Goal: Information Seeking & Learning: Stay updated

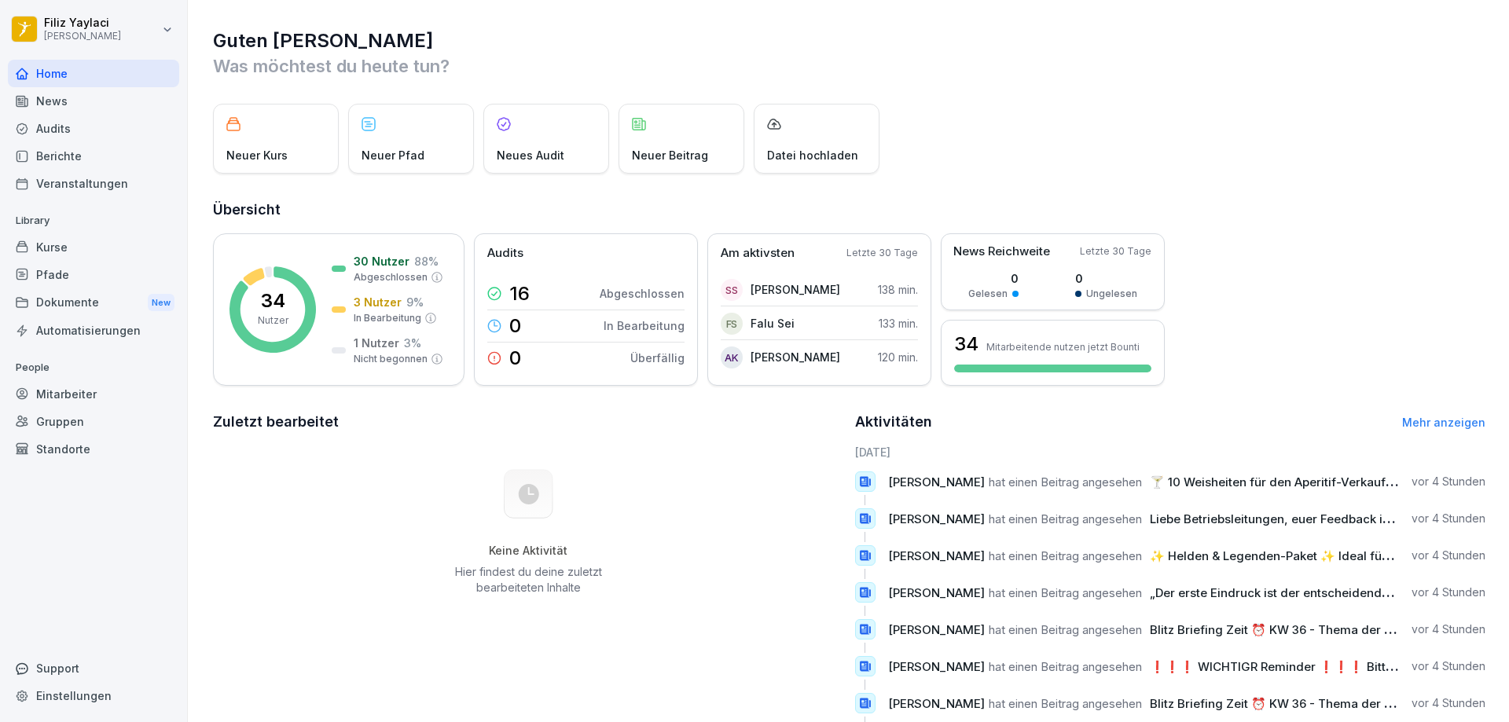
click at [75, 105] on div "News" at bounding box center [93, 101] width 171 height 28
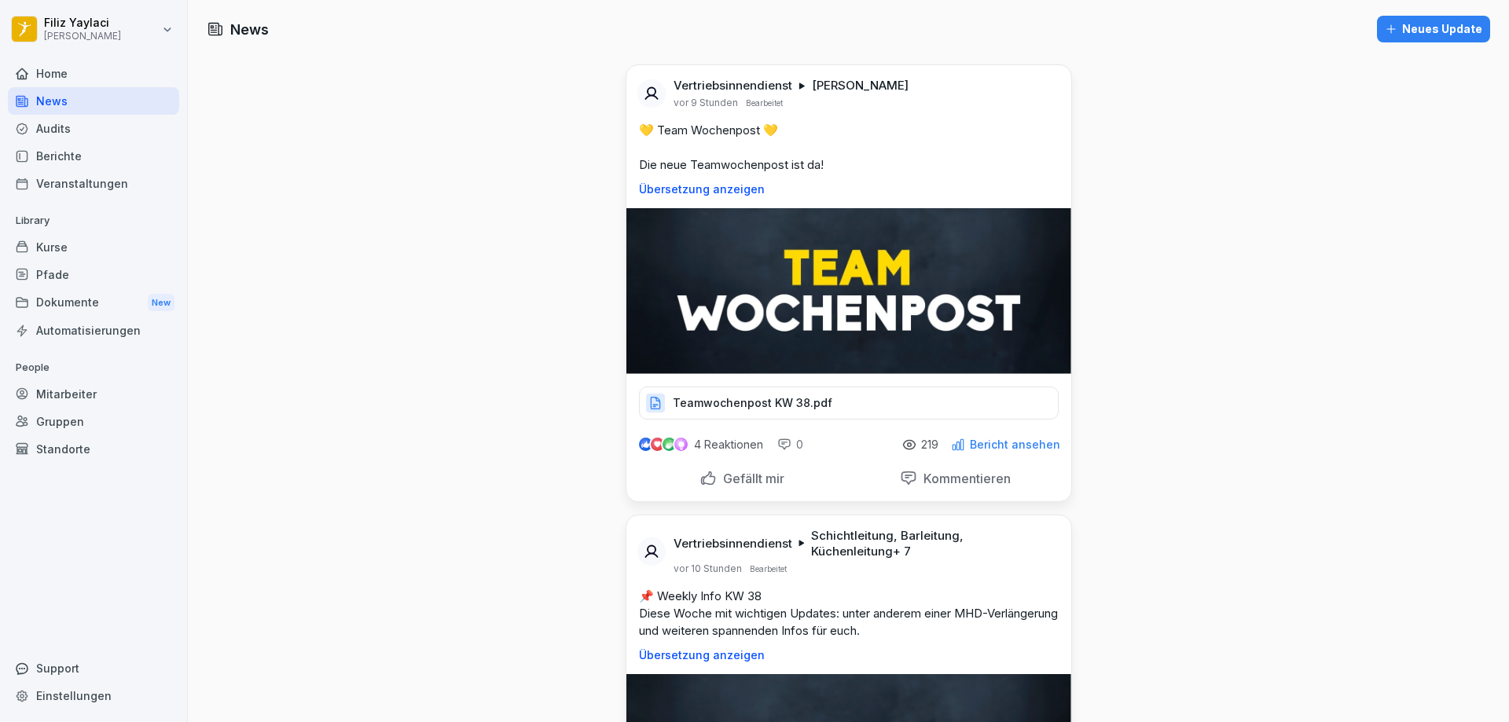
click at [831, 407] on div "Teamwochenpost KW 38.pdf" at bounding box center [849, 403] width 420 height 33
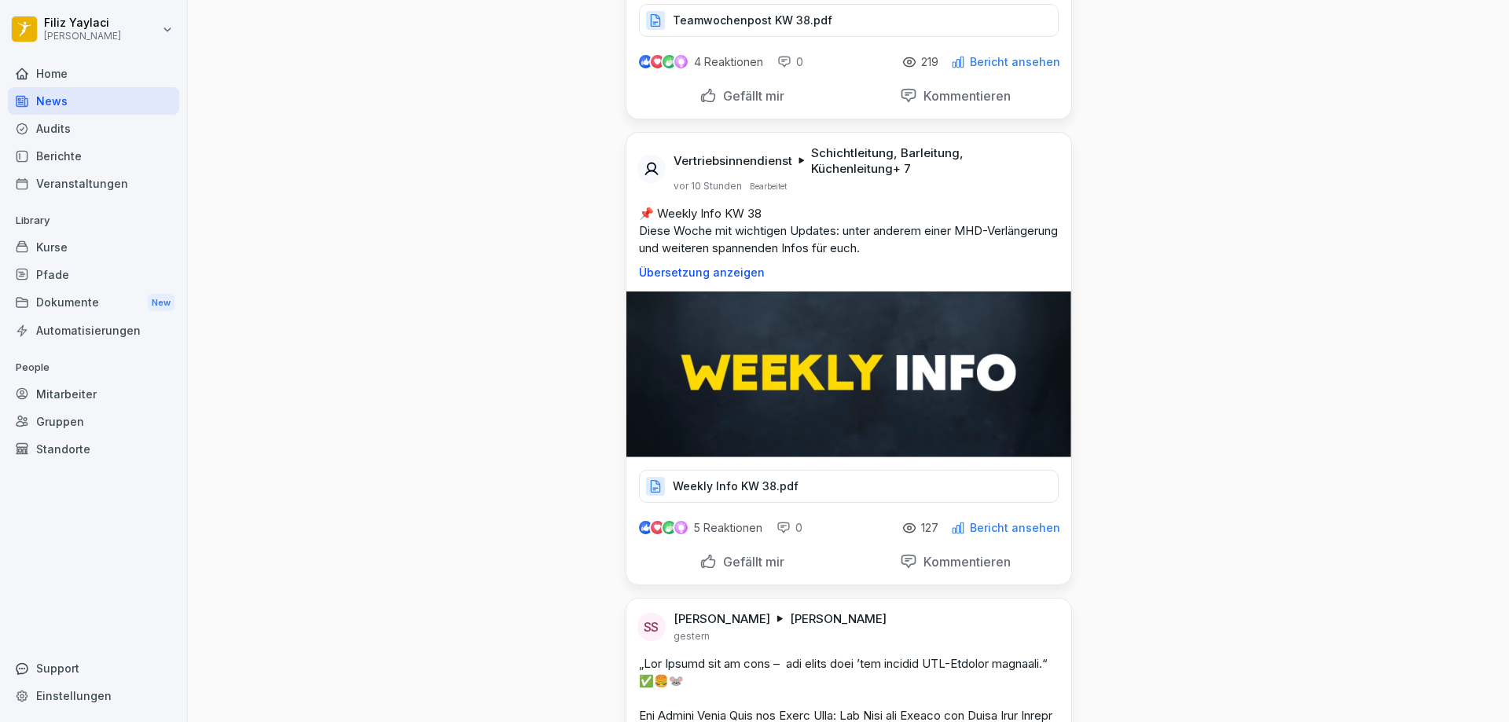
scroll to position [393, 0]
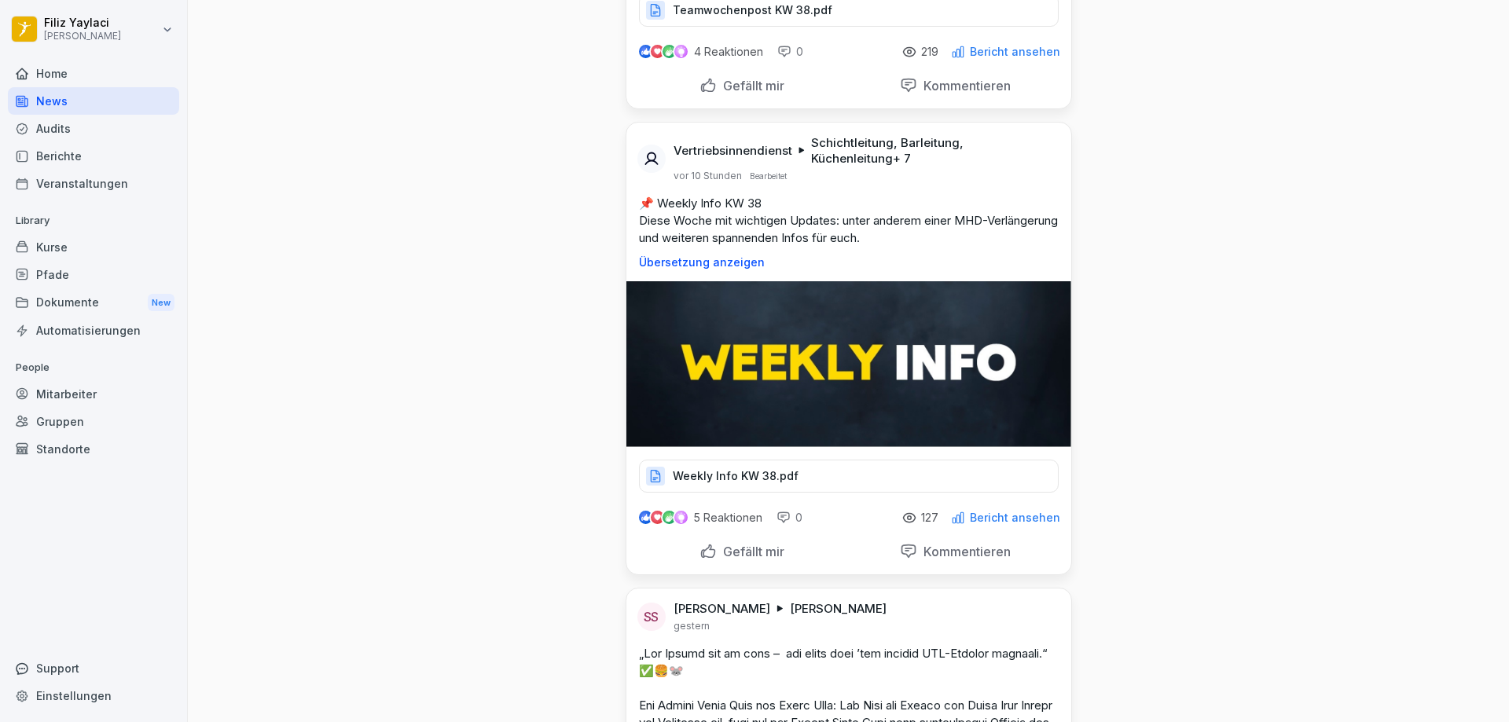
click at [847, 472] on div "Weekly Info KW 38.pdf" at bounding box center [849, 476] width 420 height 33
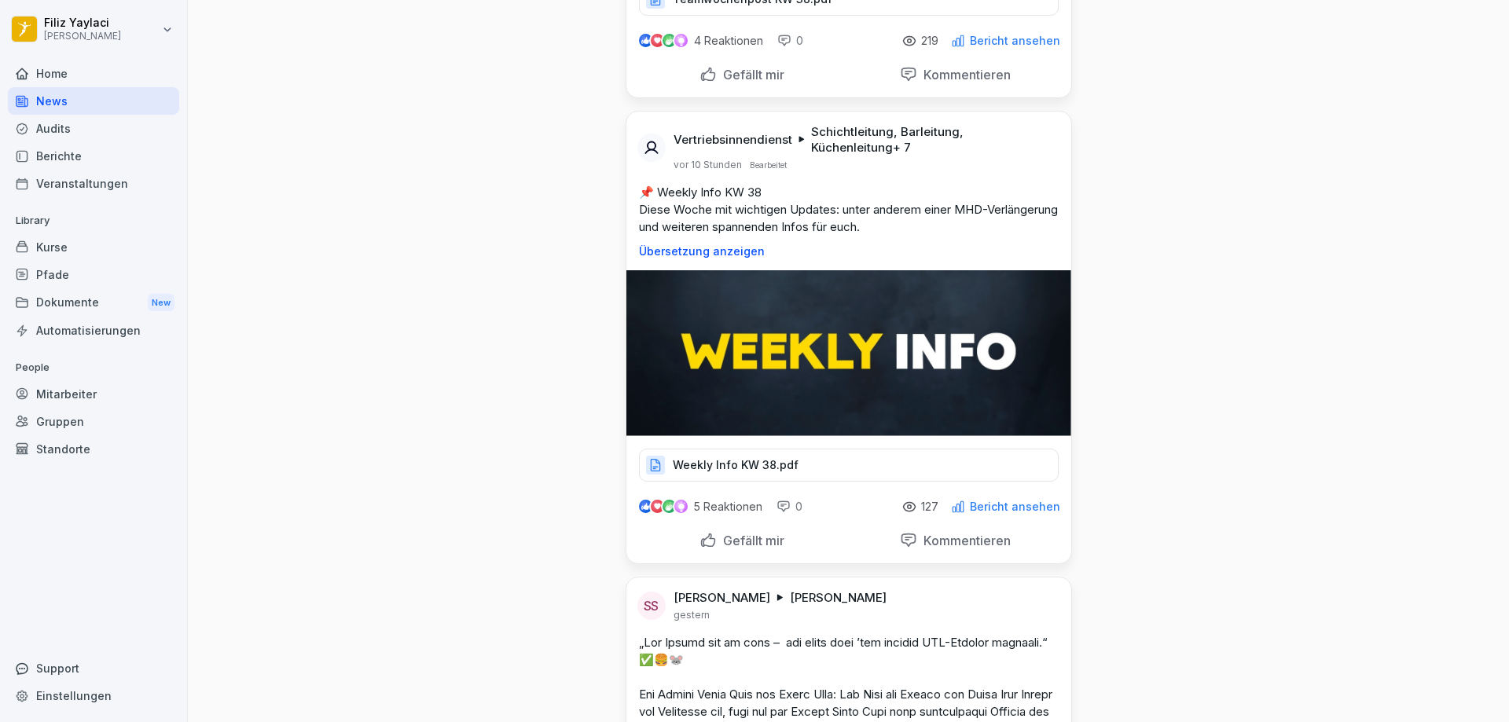
scroll to position [472, 0]
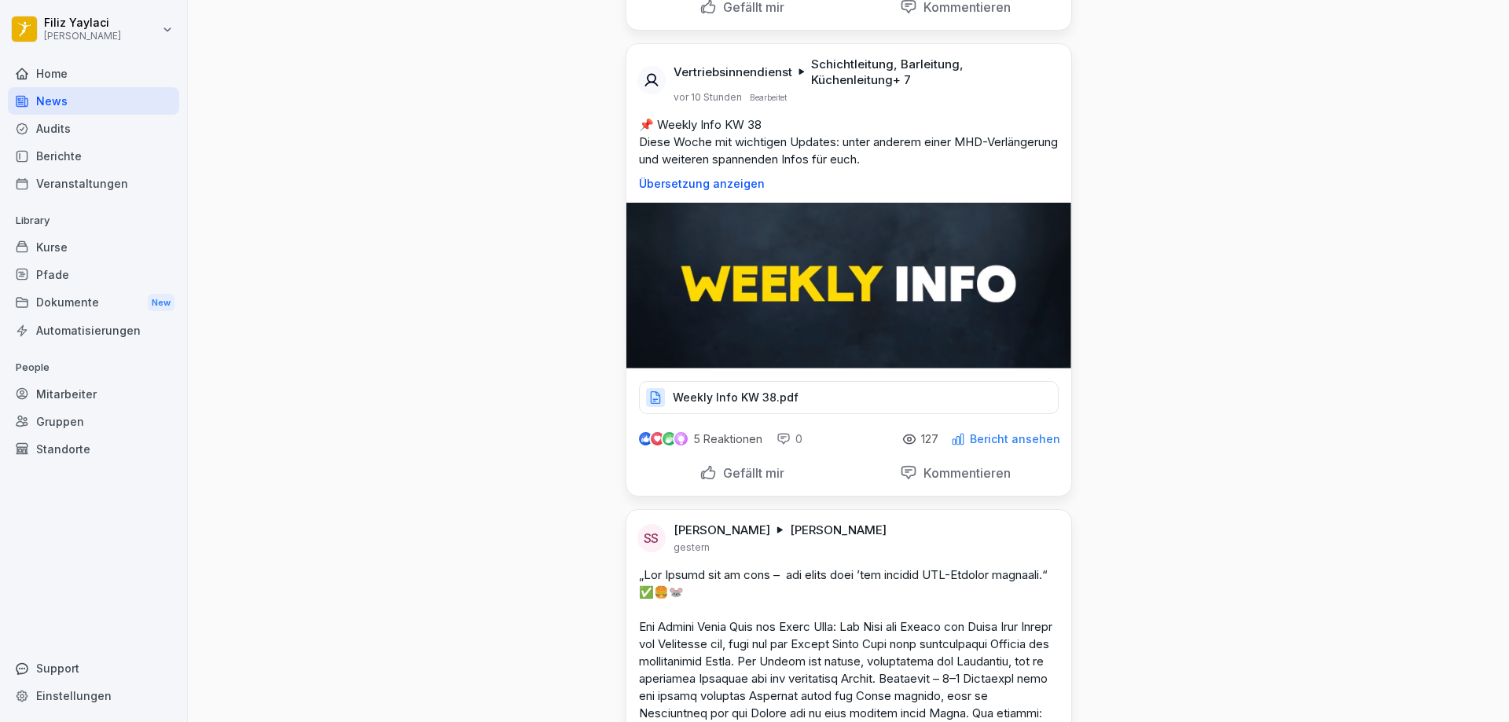
click at [792, 394] on div "Weekly Info KW 38.pdf" at bounding box center [849, 397] width 420 height 33
click at [812, 390] on div "Weekly Info KW 38.pdf" at bounding box center [849, 397] width 420 height 33
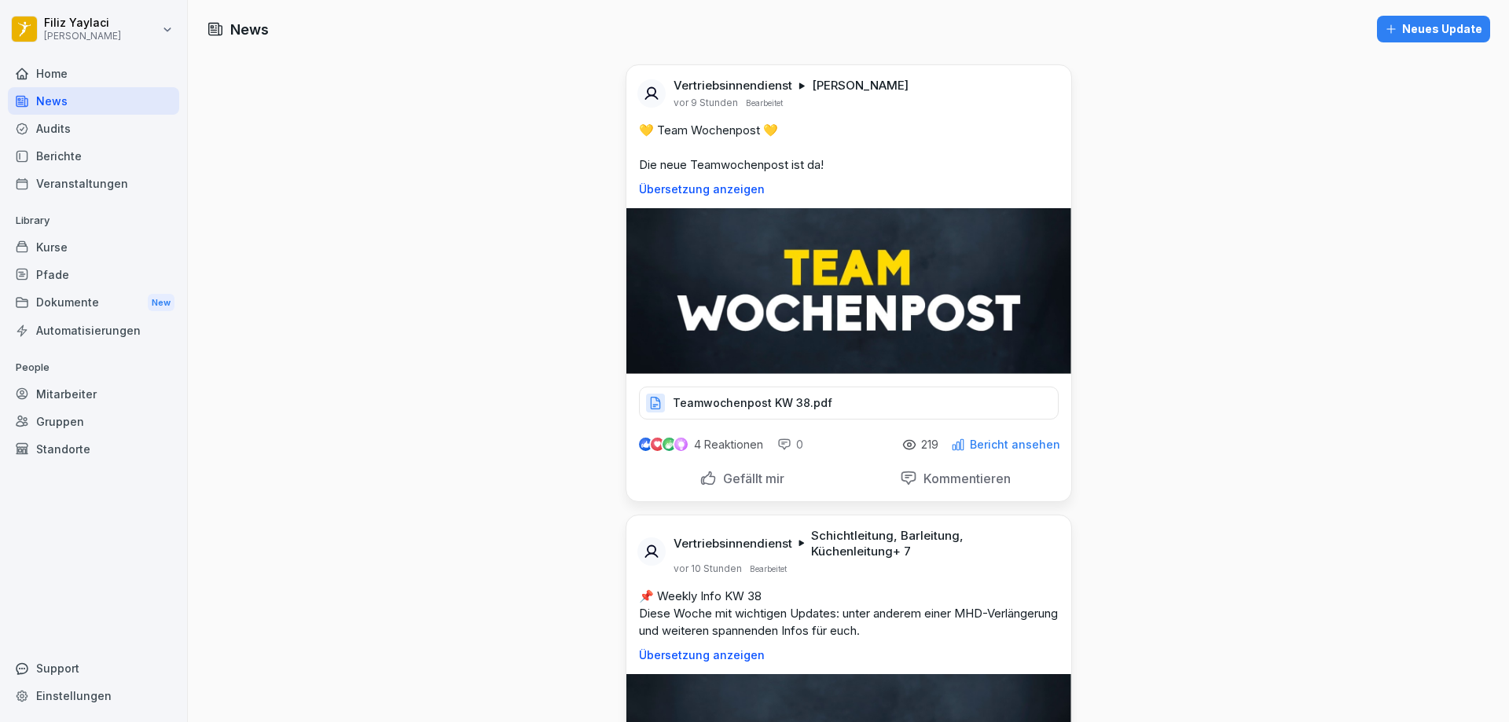
click at [815, 403] on p "Teamwochenpost KW 38.pdf" at bounding box center [753, 403] width 160 height 16
